Goal: Task Accomplishment & Management: Use online tool/utility

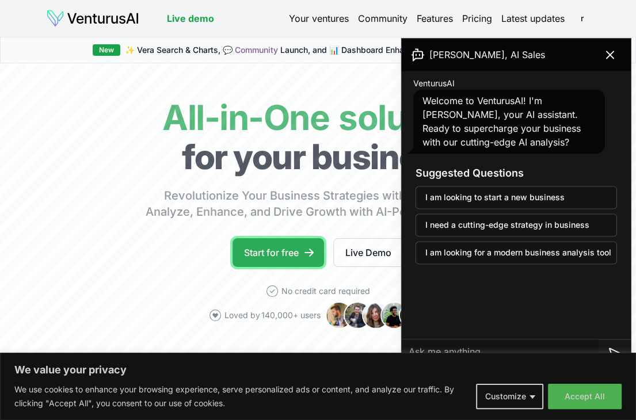
click at [287, 248] on link "Start for free" at bounding box center [279, 252] width 92 height 29
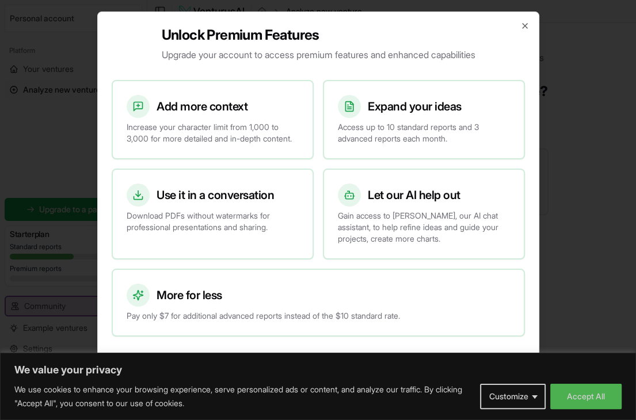
click at [566, 389] on div at bounding box center [318, 210] width 636 height 420
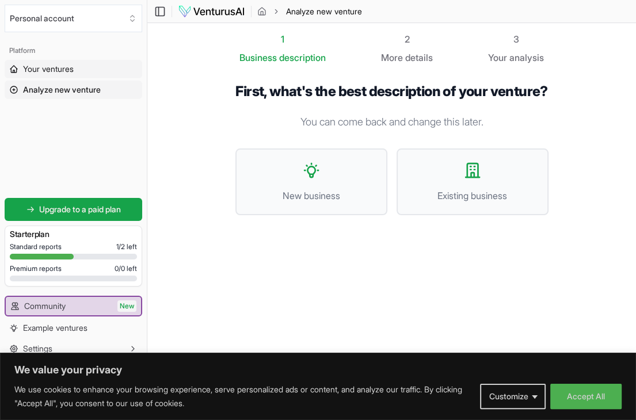
click at [79, 71] on link "Your ventures" at bounding box center [74, 69] width 138 height 18
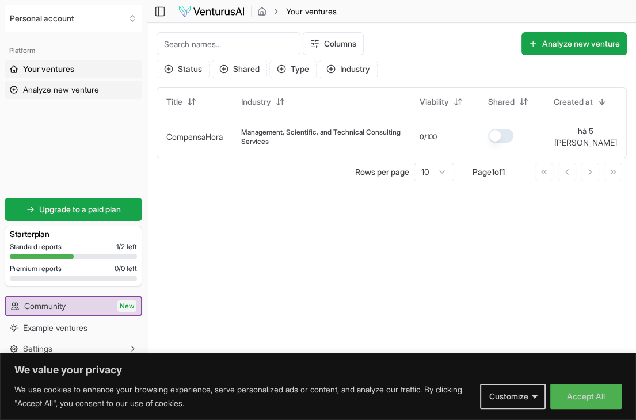
click at [71, 95] on span "Analyze new venture" at bounding box center [61, 90] width 76 height 12
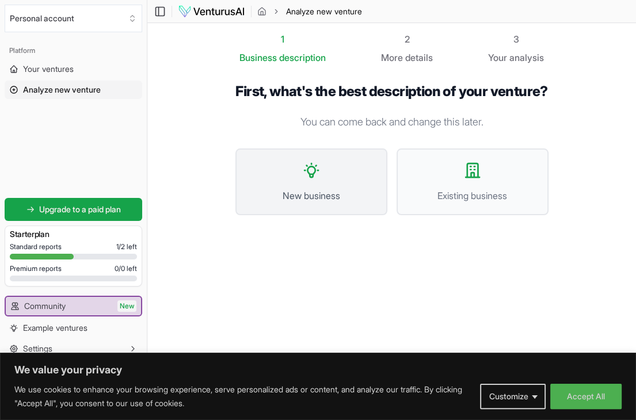
click at [354, 199] on button "New business" at bounding box center [312, 182] width 152 height 67
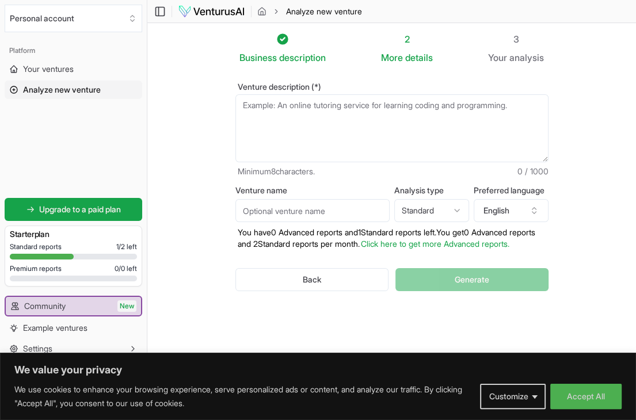
click at [315, 136] on textarea "Venture description (*)" at bounding box center [392, 128] width 313 height 68
click at [534, 208] on icon "button" at bounding box center [534, 210] width 9 height 9
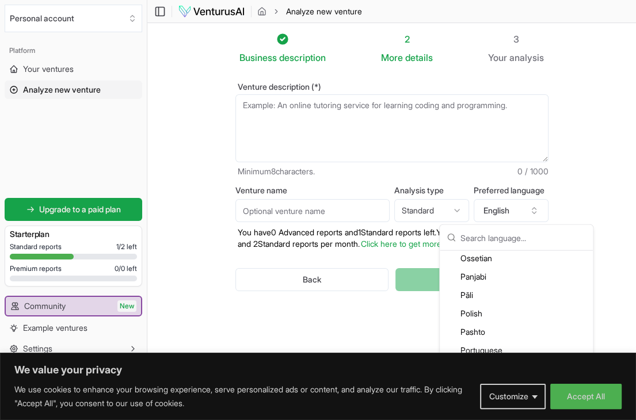
scroll to position [2347, 0]
click at [496, 291] on div "Portuguese" at bounding box center [516, 293] width 149 height 18
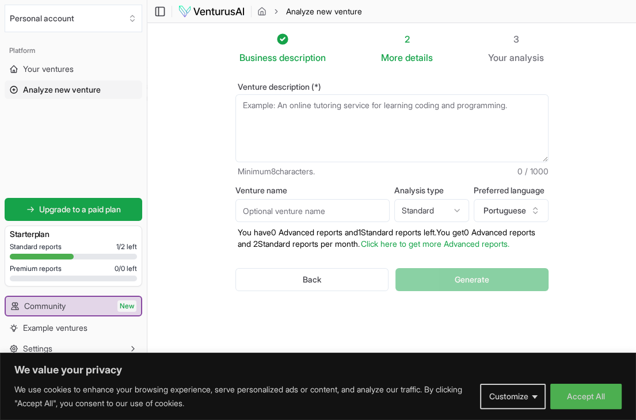
click at [495, 290] on div "Back Generate" at bounding box center [392, 280] width 313 height 60
click at [579, 392] on button "Accept All" at bounding box center [586, 396] width 71 height 25
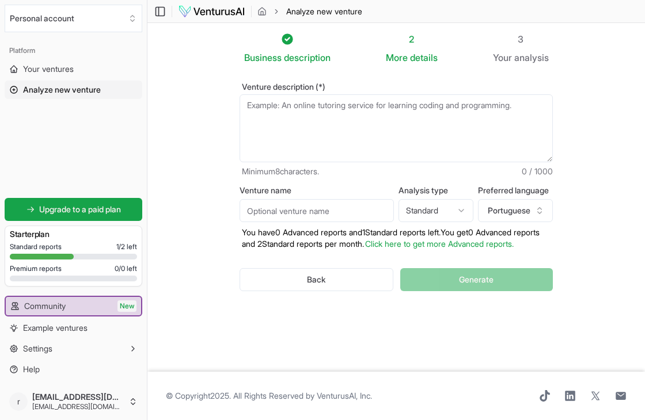
click at [423, 296] on div "Back Generate" at bounding box center [396, 280] width 313 height 60
click at [351, 134] on textarea "Venture description (*)" at bounding box center [396, 128] width 313 height 68
click at [470, 296] on div "Back Generate" at bounding box center [396, 280] width 313 height 60
click at [348, 209] on input "Venture name" at bounding box center [317, 210] width 154 height 23
click at [433, 214] on html "We value your privacy We use cookies to enhance your browsing experience, serve…" at bounding box center [322, 210] width 645 height 420
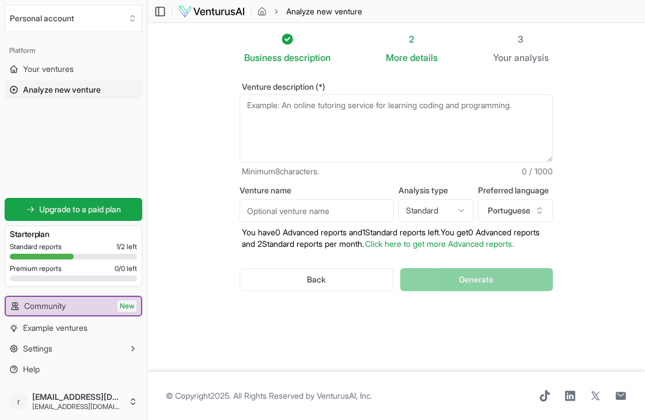
click at [454, 291] on div "Back Generate" at bounding box center [396, 280] width 313 height 60
click at [461, 298] on div "Back Generate" at bounding box center [396, 280] width 313 height 60
click at [468, 293] on div "Back Generate" at bounding box center [396, 280] width 313 height 60
click at [72, 329] on span "Example ventures" at bounding box center [55, 329] width 65 height 12
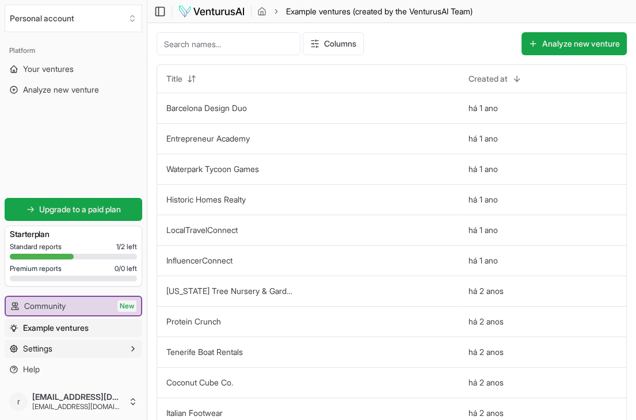
click at [58, 352] on button "Settings" at bounding box center [74, 349] width 138 height 18
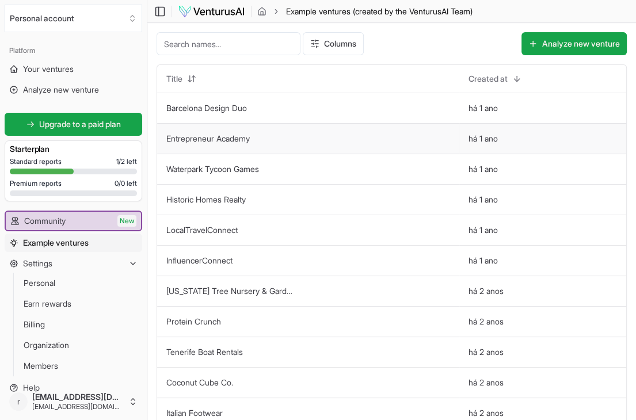
click at [290, 140] on td "Entrepreneur Academy" at bounding box center [308, 138] width 302 height 31
click at [555, 45] on button "Analyze new venture" at bounding box center [574, 43] width 105 height 23
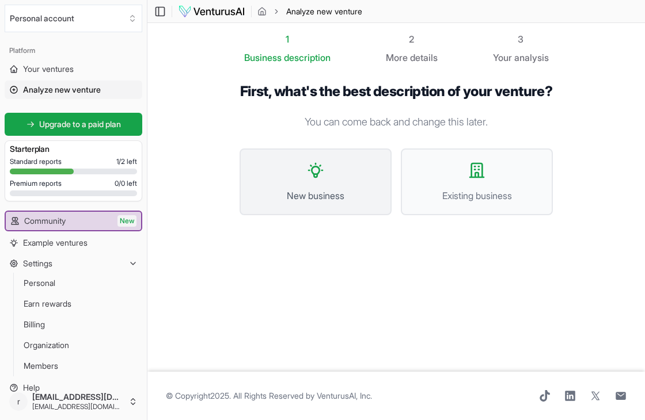
click at [335, 203] on button "New business" at bounding box center [316, 182] width 152 height 67
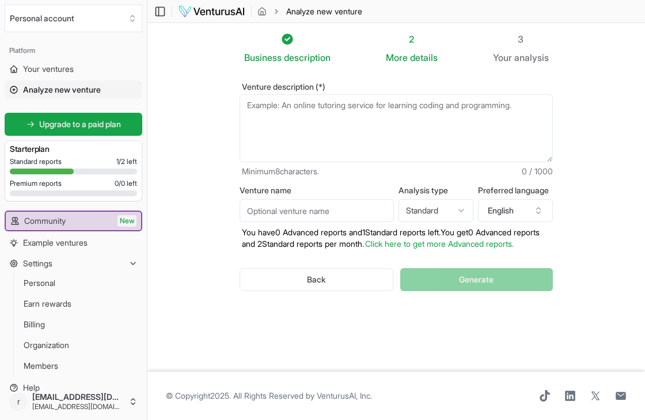
click at [342, 136] on textarea "Venture description (*)" at bounding box center [396, 128] width 313 height 68
